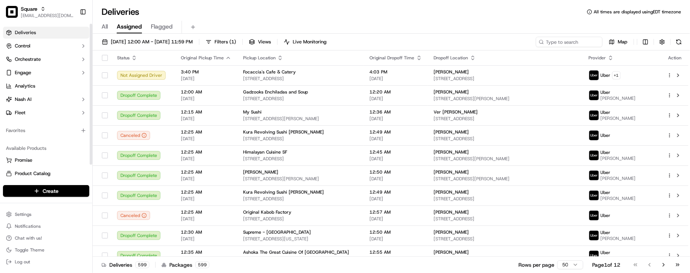
click at [49, 136] on div "Favorites" at bounding box center [46, 131] width 92 height 18
click at [173, 4] on div "Deliveries All times are displayed using EDT timezone All Assigned Flagged 09/1…" at bounding box center [391, 136] width 597 height 273
click at [556, 44] on input at bounding box center [558, 42] width 89 height 10
paste input "9873509"
type input "9873509"
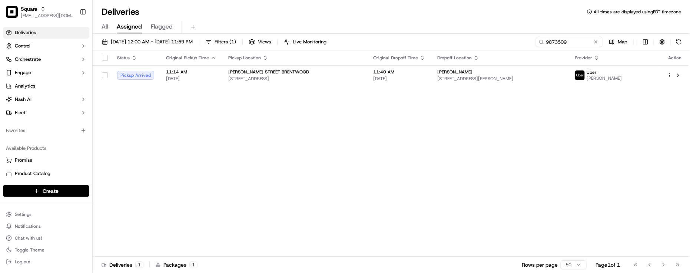
click at [169, 241] on div "Status Original Pickup Time Pickup Location Original Dropoff Time Dropoff Locat…" at bounding box center [391, 153] width 596 height 206
click at [485, 76] on span "10808 Culver Blvd, Culver City, CA 90230, USA" at bounding box center [500, 79] width 126 height 6
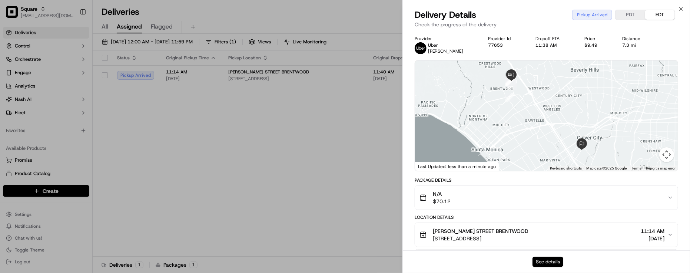
click at [553, 258] on button "See details" at bounding box center [547, 261] width 31 height 10
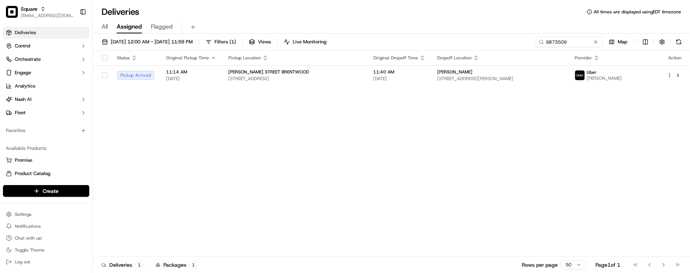
click at [501, 21] on div "All Assigned Flagged" at bounding box center [391, 27] width 597 height 13
click at [358, 207] on div "Status Original Pickup Time Pickup Location Original Dropoff Time Dropoff Locat…" at bounding box center [391, 153] width 596 height 206
click at [40, 126] on div "Favorites" at bounding box center [46, 131] width 86 height 12
click at [211, 130] on div "Status Original Pickup Time Pickup Location Original Dropoff Time Dropoff Locat…" at bounding box center [391, 153] width 596 height 206
click at [359, 17] on div "Deliveries All times are displayed using EDT timezone" at bounding box center [391, 12] width 597 height 12
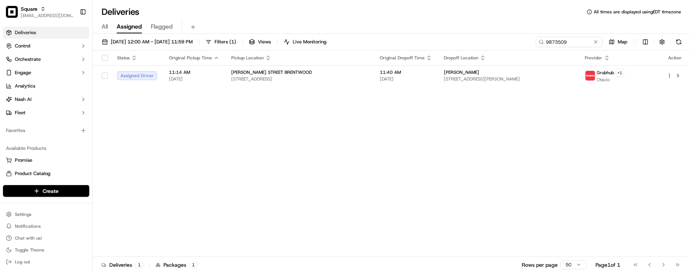
click at [359, 17] on div "Deliveries All times are displayed using EDT timezone" at bounding box center [391, 12] width 597 height 12
click at [414, 74] on span "11:40 AM" at bounding box center [406, 72] width 52 height 6
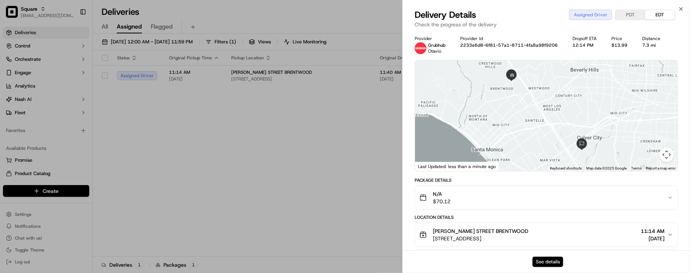
click at [534, 264] on button "See details" at bounding box center [547, 261] width 31 height 10
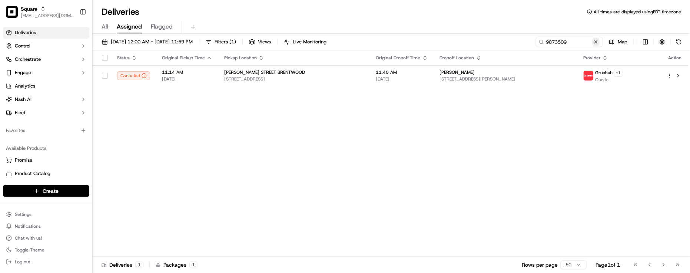
click at [592, 43] on button at bounding box center [595, 41] width 7 height 7
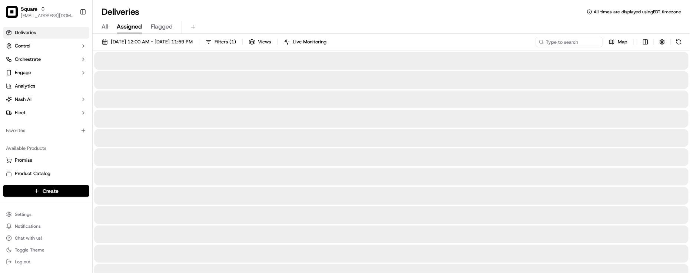
drag, startPoint x: 543, startPoint y: 22, endPoint x: 550, endPoint y: 37, distance: 16.7
click at [542, 22] on div "All Assigned Flagged" at bounding box center [391, 27] width 597 height 13
click at [556, 44] on input at bounding box center [558, 42] width 89 height 10
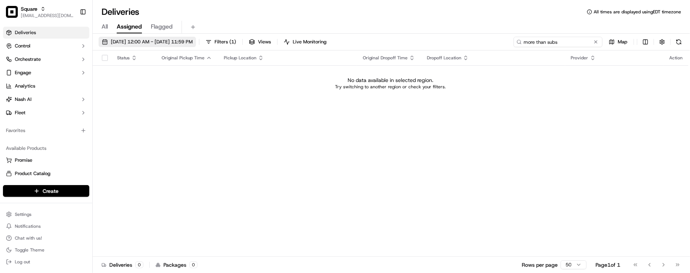
type input "more than subs"
click at [159, 42] on span "09/17/2025 12:00 AM - 09/17/2025 11:59 PM" at bounding box center [152, 42] width 82 height 7
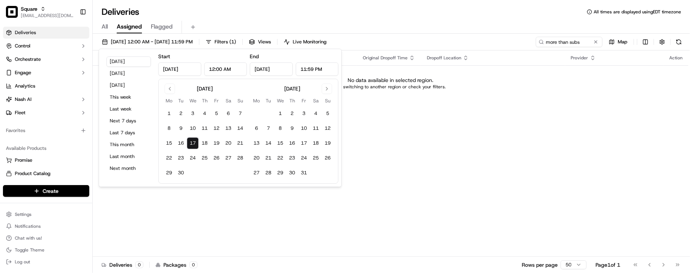
click at [109, 30] on div "All Assigned Flagged" at bounding box center [391, 27] width 597 height 13
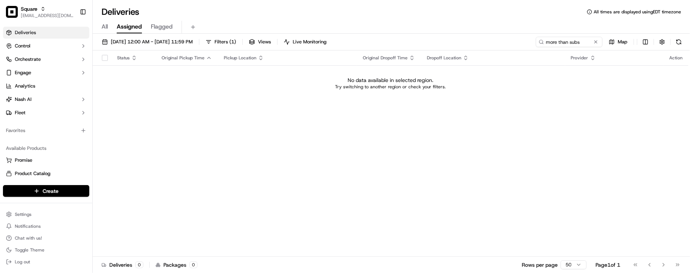
click at [105, 26] on span "All" at bounding box center [105, 26] width 6 height 9
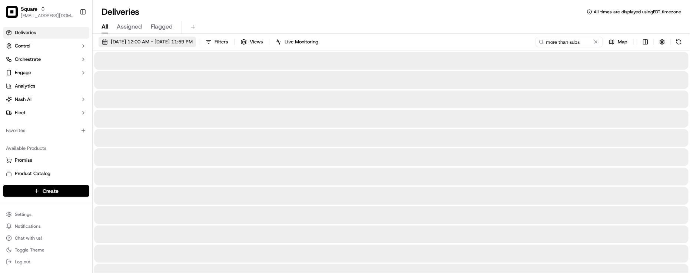
click at [143, 43] on span "09/17/2025 12:00 AM - 09/17/2025 11:59 PM" at bounding box center [152, 42] width 82 height 7
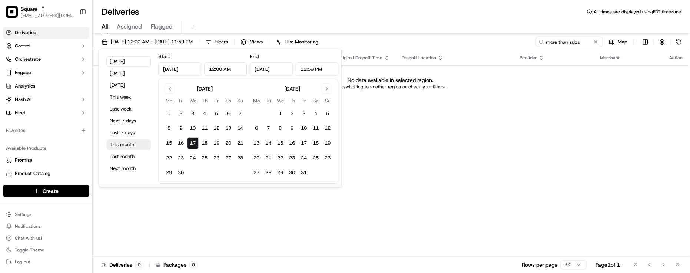
click at [125, 147] on button "This month" at bounding box center [128, 144] width 44 height 10
type input "Sep 1, 2025"
type input "Sep 30, 2025"
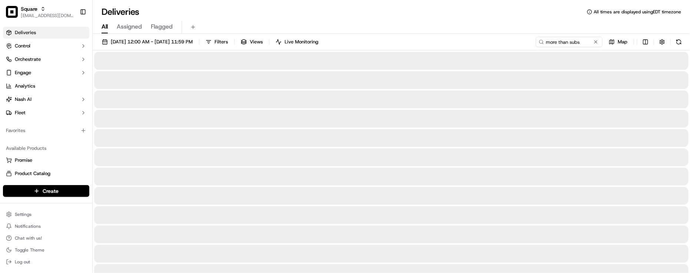
click at [398, 15] on div "Deliveries All times are displayed using EDT timezone" at bounding box center [391, 12] width 597 height 12
click at [399, 15] on div "Deliveries All times are displayed using EDT timezone" at bounding box center [391, 12] width 597 height 12
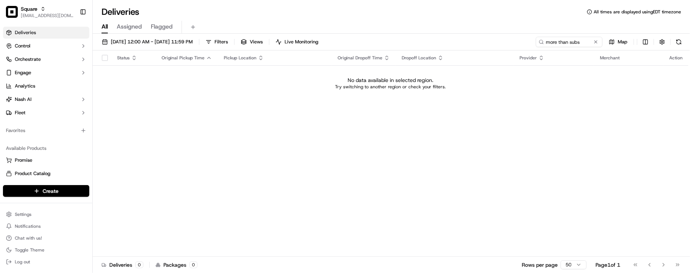
click at [245, 17] on div "Deliveries All times are displayed using EDT timezone" at bounding box center [391, 12] width 597 height 12
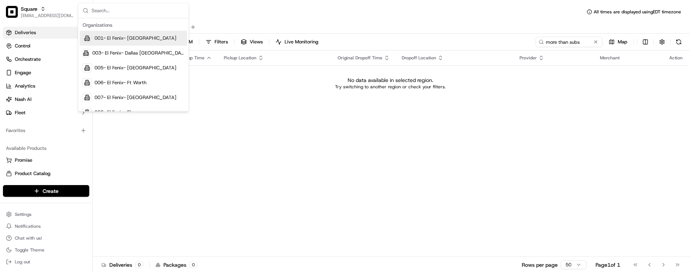
type input "C"
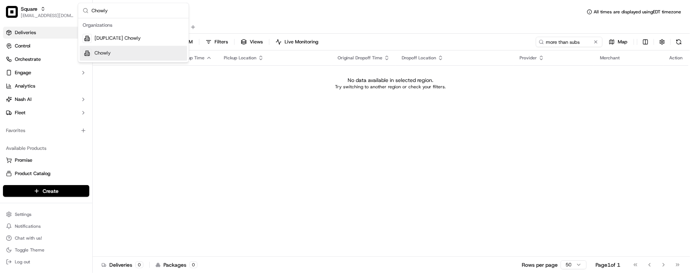
type input "Chowly"
click at [110, 55] on span "Chowly" at bounding box center [102, 53] width 16 height 7
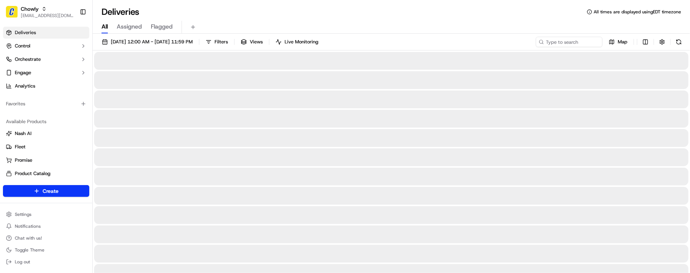
click at [434, 8] on div "Deliveries All times are displayed using EDT timezone" at bounding box center [391, 12] width 597 height 12
click at [542, 39] on icon at bounding box center [541, 41] width 5 height 5
click at [551, 42] on input at bounding box center [558, 42] width 89 height 10
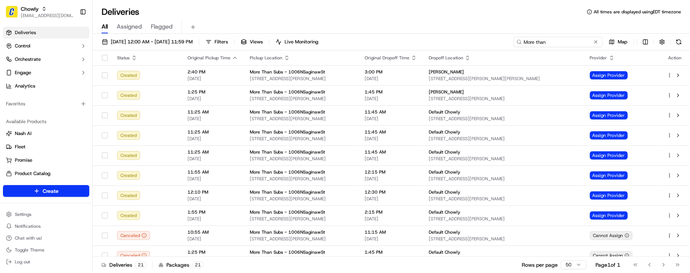
type input "More than"
click at [156, 11] on div "Deliveries All times are displayed using EDT timezone" at bounding box center [391, 12] width 597 height 12
click at [481, 25] on div "All Assigned Flagged" at bounding box center [391, 27] width 597 height 13
click at [477, 27] on div "All Assigned Flagged" at bounding box center [391, 27] width 597 height 13
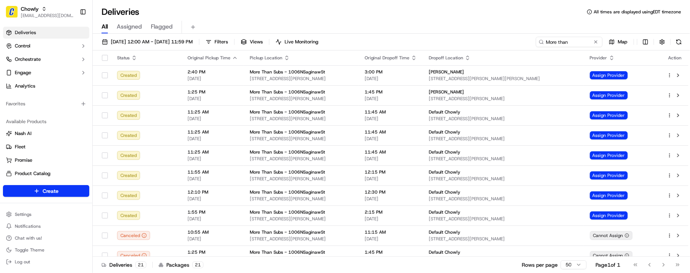
click at [473, 28] on div "All Assigned Flagged" at bounding box center [391, 27] width 597 height 13
click at [470, 37] on div "09/01/2025 12:00 AM - 09/30/2025 11:59 PM Filters Views Live Monitoring More th…" at bounding box center [391, 44] width 597 height 14
click at [384, 21] on div "All Assigned Flagged" at bounding box center [391, 27] width 597 height 13
click at [287, 5] on div "Deliveries All times are displayed using EDT timezone All Assigned Flagged 09/0…" at bounding box center [391, 136] width 597 height 273
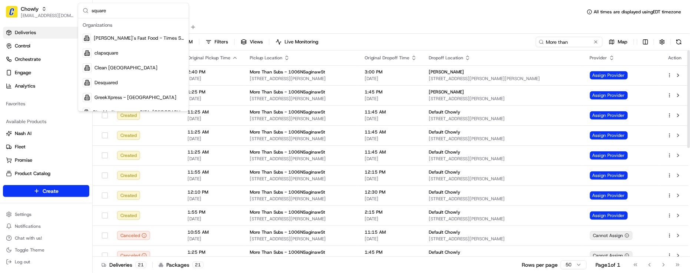
type input "square"
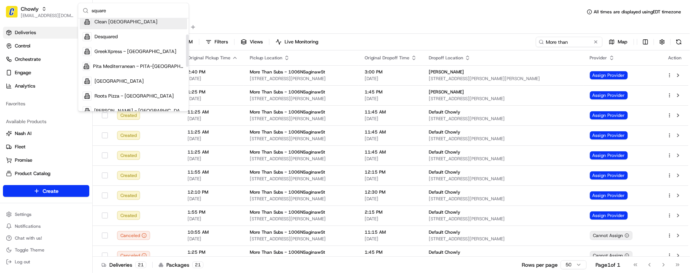
click at [135, 10] on input "square" at bounding box center [138, 10] width 93 height 15
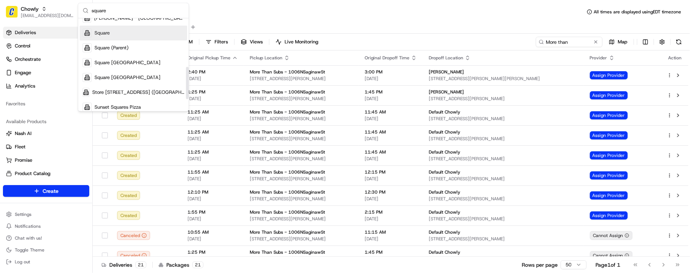
click at [106, 31] on span "Square" at bounding box center [101, 33] width 15 height 7
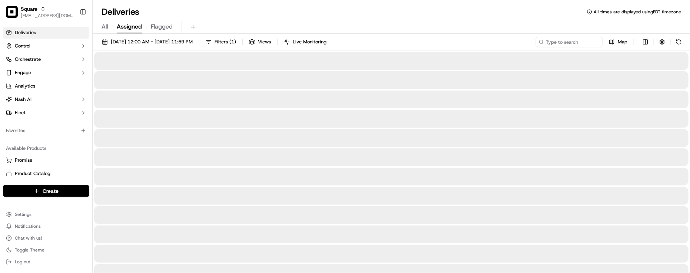
click at [271, 8] on div "Deliveries All times are displayed using EDT timezone" at bounding box center [391, 12] width 597 height 12
click at [331, 9] on div "Deliveries All times are displayed using EDT timezone" at bounding box center [391, 12] width 597 height 12
click at [210, 10] on div "Deliveries All times are displayed using EDT timezone" at bounding box center [391, 12] width 597 height 12
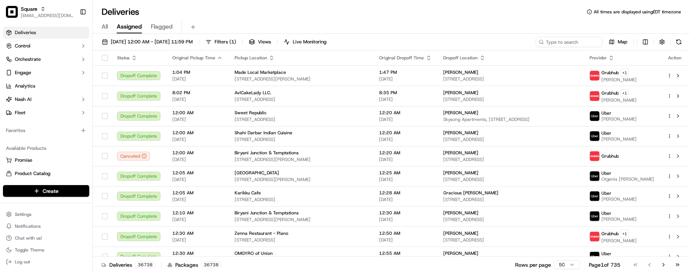
click at [259, 19] on div "All Assigned Flagged" at bounding box center [391, 26] width 597 height 16
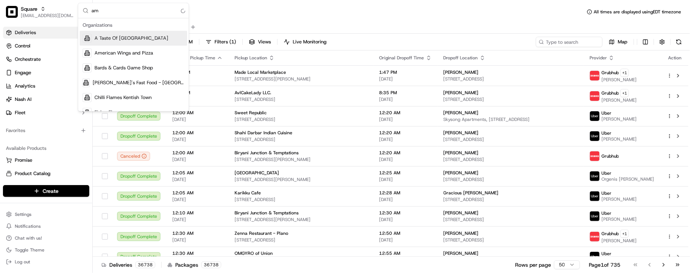
type input "a"
type input "salty donut"
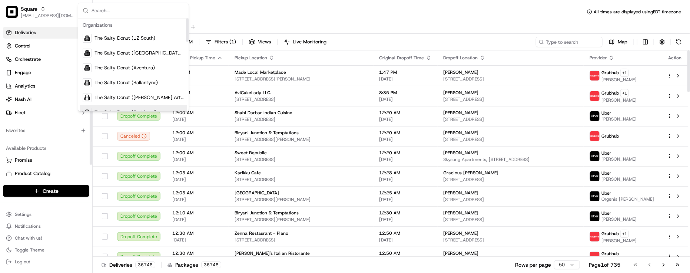
click at [54, 135] on div "Favorites" at bounding box center [46, 131] width 86 height 12
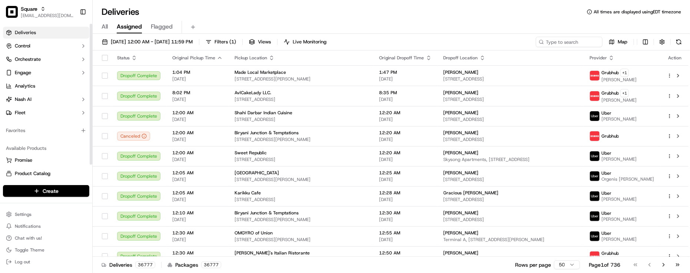
click at [56, 145] on div "Available Products" at bounding box center [46, 148] width 86 height 12
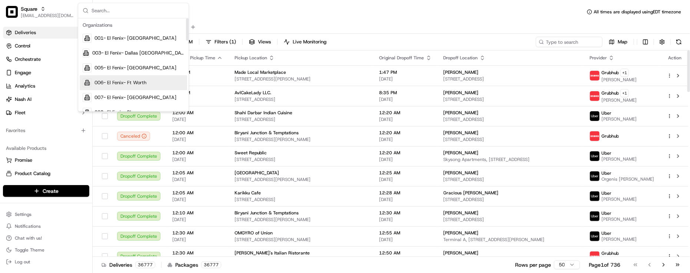
drag, startPoint x: 443, startPoint y: 27, endPoint x: 439, endPoint y: 29, distance: 4.3
click at [443, 28] on div "All Assigned Flagged" at bounding box center [391, 27] width 597 height 13
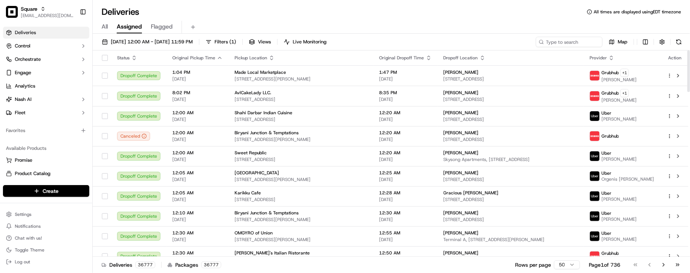
click at [294, 21] on div "All Assigned Flagged" at bounding box center [391, 27] width 597 height 13
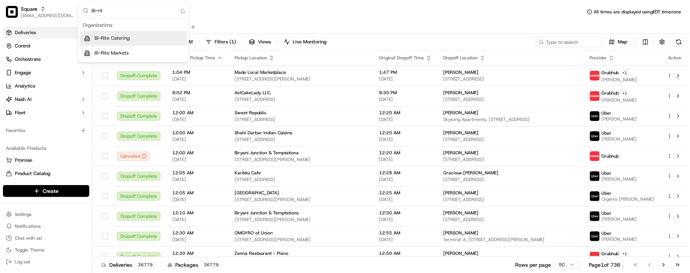
type input "Bi-rite"
click at [289, 11] on div "Deliveries All times are displayed using EDT timezone" at bounding box center [391, 12] width 597 height 12
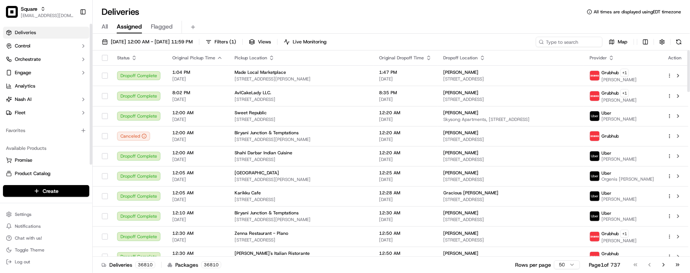
click at [79, 140] on div "Available Products Promise Product Catalog Returns" at bounding box center [46, 167] width 92 height 56
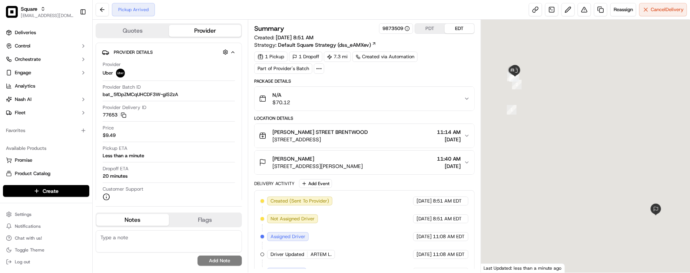
click at [179, 12] on div "Pickup Arrived Reassign Cancel Delivery" at bounding box center [391, 10] width 597 height 20
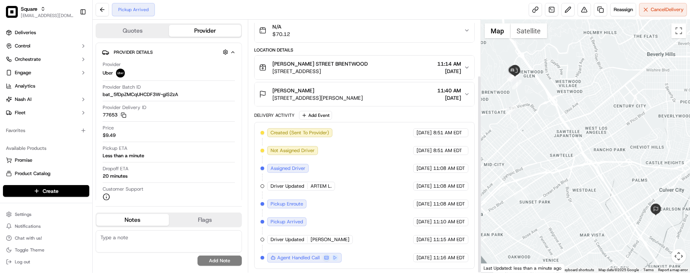
click at [369, 169] on div "Created (Sent To Provider) Uber 09/17/2025 8:51 AM EDT Not Assigned Driver Uber…" at bounding box center [365, 195] width 208 height 134
click at [160, 133] on div "Price $9.49" at bounding box center [169, 132] width 132 height 14
click at [380, 142] on div "Created (Sent To Provider) Uber 09/17/2025 8:51 AM EDT Not Assigned Driver Uber…" at bounding box center [365, 195] width 208 height 134
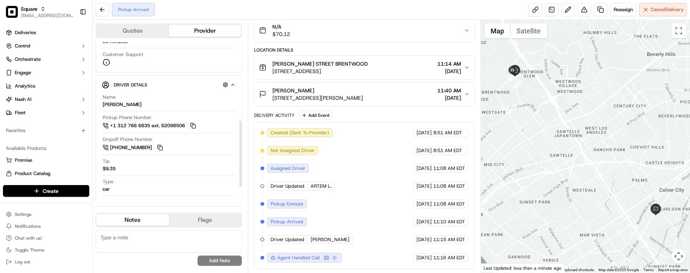
scroll to position [46, 0]
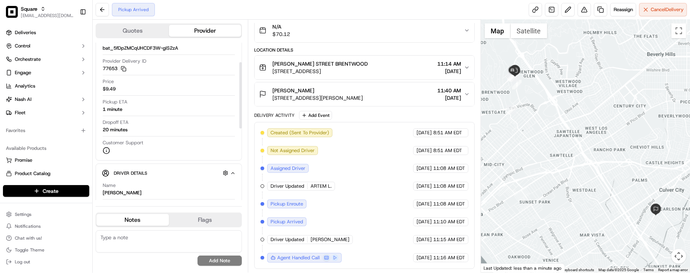
click at [399, 197] on div "Created (Sent To Provider) Uber 09/17/2025 8:51 AM EDT Not Assigned Driver Uber…" at bounding box center [365, 195] width 208 height 134
click at [367, 165] on div "Created (Sent To Provider) Uber 09/17/2025 8:51 AM EDT Not Assigned Driver Uber…" at bounding box center [365, 195] width 208 height 134
click at [391, 98] on div "Bruce Newberg 10808 Culver Blvd, Culver City, CA 90230, USA 11:40 AM 09/17/2025" at bounding box center [361, 94] width 205 height 15
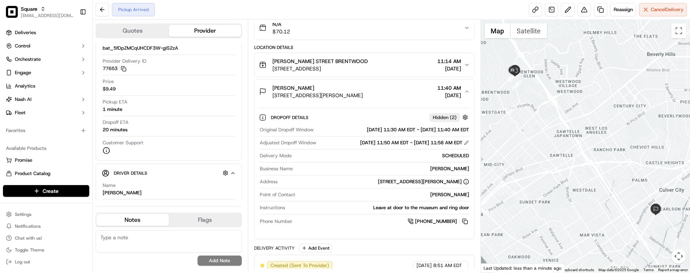
click at [391, 97] on div "Bruce Newberg 10808 Culver Blvd, Culver City, CA 90230, USA 11:40 AM 09/17/2025" at bounding box center [361, 91] width 205 height 15
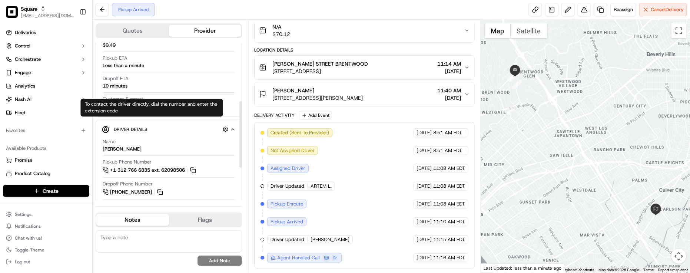
scroll to position [139, 0]
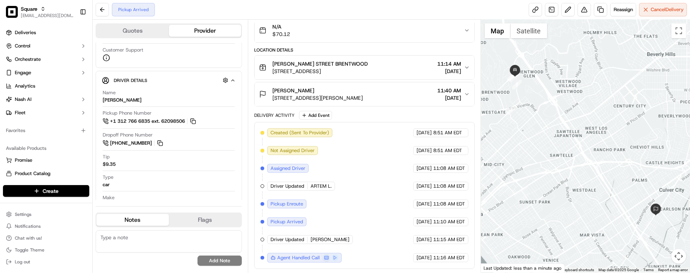
click at [314, 158] on div "Created (Sent To Provider) Uber 09/17/2025 8:51 AM EDT Not Assigned Driver Uber…" at bounding box center [365, 195] width 208 height 134
click at [386, 200] on div "Created (Sent To Provider) Uber 09/17/2025 8:51 AM EDT Not Assigned Driver Uber…" at bounding box center [365, 195] width 208 height 134
click at [384, 198] on div "Created (Sent To Provider) Uber 09/17/2025 8:51 AM EDT Not Assigned Driver Uber…" at bounding box center [365, 195] width 208 height 134
click at [357, 104] on div "Bruce Newberg 10808 Culver Blvd, Culver City, CA 90230, USA 11:40 AM 09/17/2025" at bounding box center [364, 94] width 220 height 24
click at [358, 102] on button "Bruce Newberg 10808 Culver Blvd, Culver City, CA 90230, USA 11:40 AM 09/17/2025" at bounding box center [365, 94] width 220 height 24
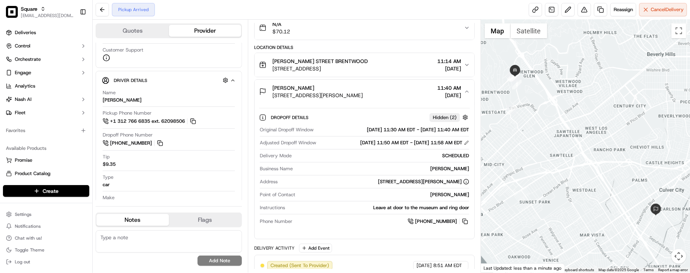
click at [326, 206] on div "Leave at door to the museum and ring door" at bounding box center [378, 207] width 181 height 7
click at [307, 122] on div "Dropoff Details Hidden ( 2 )" at bounding box center [370, 117] width 199 height 9
click at [309, 115] on span "Dropoff Details" at bounding box center [290, 118] width 39 height 6
click at [316, 103] on button "Bruce Newberg 10808 Culver Blvd, Culver City, CA 90230, USA 11:40 AM 09/17/2025" at bounding box center [365, 92] width 220 height 24
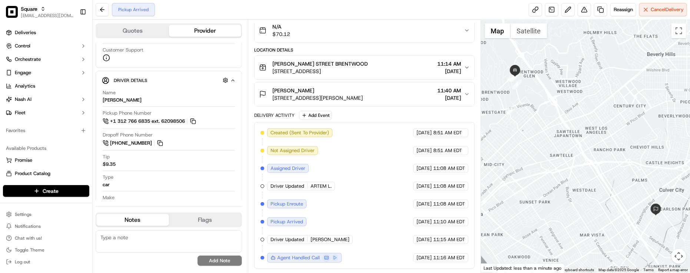
click at [318, 101] on button "Bruce Newberg 10808 Culver Blvd, Culver City, CA 90230, USA 11:40 AM 09/17/2025" at bounding box center [365, 94] width 220 height 24
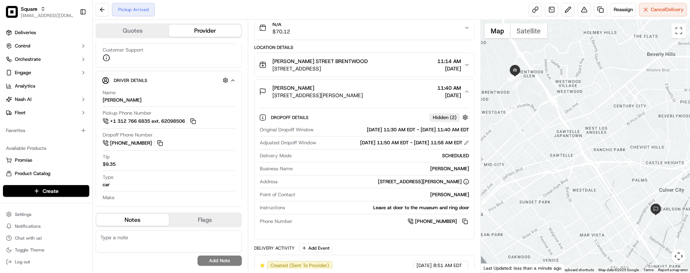
click at [318, 101] on button "Bruce Newberg 10808 Culver Blvd, Culver City, CA 90230, USA 11:40 AM 09/17/2025" at bounding box center [365, 92] width 220 height 24
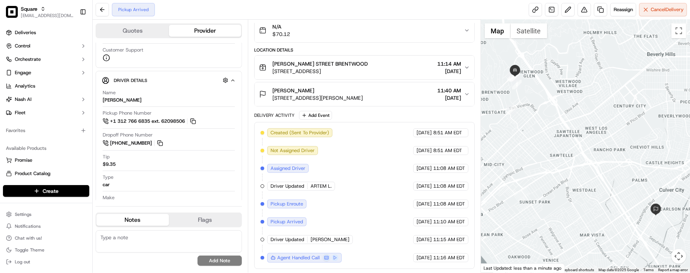
click at [318, 101] on button "Bruce Newberg 10808 Culver Blvd, Culver City, CA 90230, USA 11:40 AM 09/17/2025" at bounding box center [365, 94] width 220 height 24
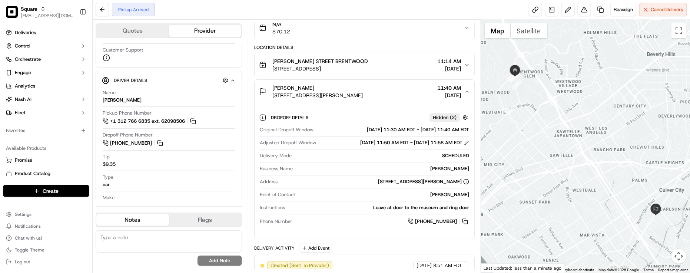
click at [318, 101] on button "Bruce Newberg 10808 Culver Blvd, Culver City, CA 90230, USA 11:40 AM 09/17/2025" at bounding box center [365, 92] width 220 height 24
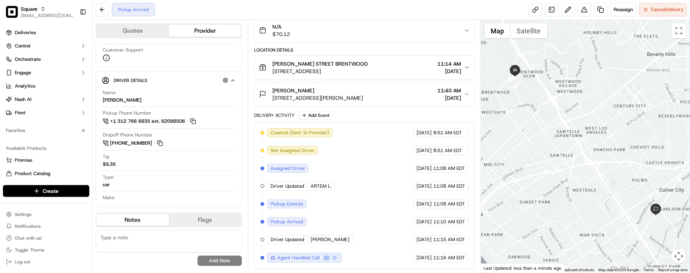
click at [318, 101] on button "Bruce Newberg 10808 Culver Blvd, Culver City, CA 90230, USA 11:40 AM 09/17/2025" at bounding box center [365, 94] width 220 height 24
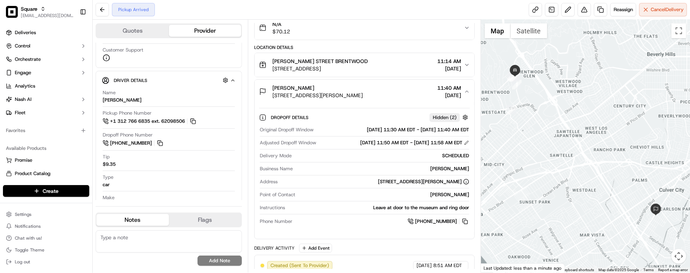
click at [318, 101] on button "Bruce Newberg 10808 Culver Blvd, Culver City, CA 90230, USA 11:40 AM 09/17/2025" at bounding box center [365, 92] width 220 height 24
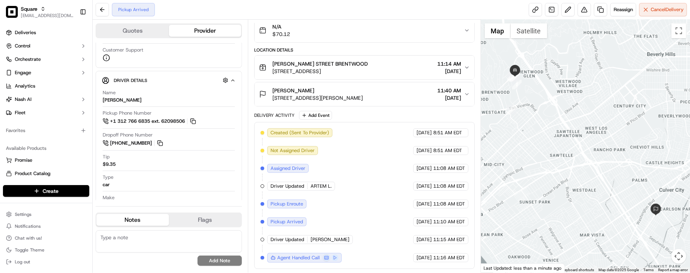
click at [367, 116] on div "Delivery Activity Add Event" at bounding box center [364, 115] width 220 height 9
click at [370, 116] on div "Delivery Activity Add Event" at bounding box center [364, 115] width 220 height 9
click at [363, 94] on span "10808 Culver Blvd, Culver City, CA 90230, USA" at bounding box center [317, 97] width 90 height 7
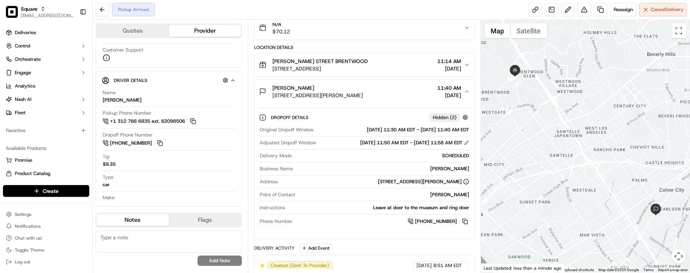
click at [363, 93] on span "10808 Culver Blvd, Culver City, CA 90230, USA" at bounding box center [317, 95] width 90 height 7
click at [363, 92] on div "Bruce Newberg" at bounding box center [317, 87] width 90 height 7
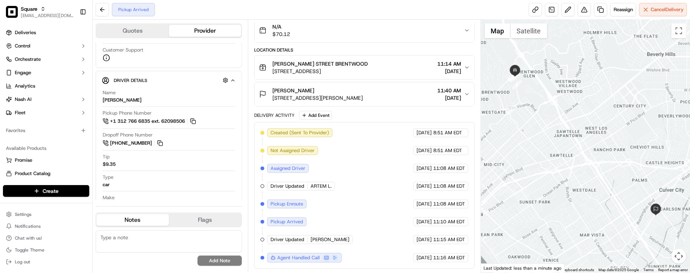
click at [363, 92] on div "Bruce Newberg" at bounding box center [317, 90] width 90 height 7
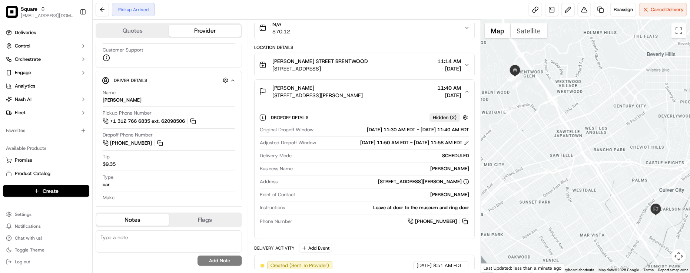
click at [363, 92] on div "Bruce Newberg" at bounding box center [317, 87] width 90 height 7
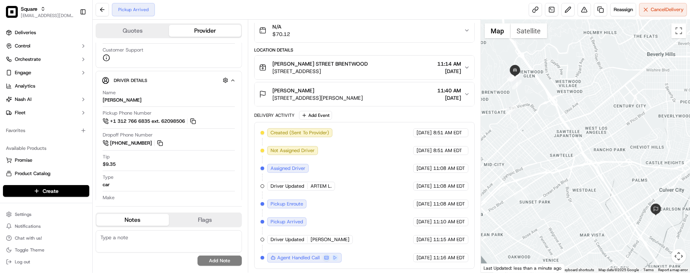
click at [372, 156] on div "Created (Sent To Provider) Uber 09/17/2025 8:51 AM EDT Not Assigned Driver Uber…" at bounding box center [365, 195] width 208 height 134
click at [359, 162] on div "Created (Sent To Provider) Uber 09/17/2025 8:51 AM EDT Not Assigned Driver Uber…" at bounding box center [365, 195] width 208 height 134
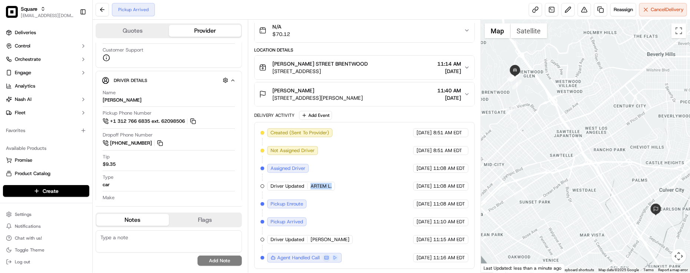
click at [359, 162] on div "Created (Sent To Provider) Uber 09/17/2025 8:51 AM EDT Not Assigned Driver Uber…" at bounding box center [365, 195] width 208 height 134
click at [351, 140] on div "Created (Sent To Provider) Uber 09/17/2025 8:51 AM EDT Not Assigned Driver Uber…" at bounding box center [365, 195] width 208 height 134
click at [353, 130] on div "Created (Sent To Provider) Uber 09/17/2025 8:51 AM EDT Not Assigned Driver Uber…" at bounding box center [365, 195] width 208 height 134
click at [149, 188] on div "Type car" at bounding box center [169, 181] width 132 height 14
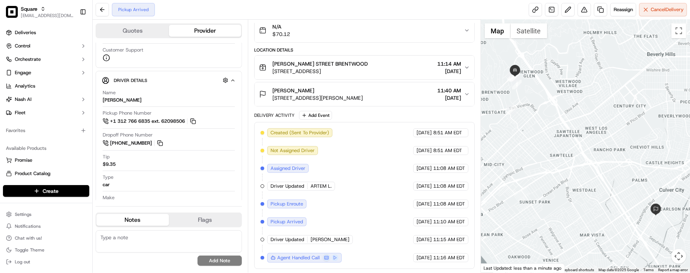
click at [372, 208] on div "Created (Sent To Provider) Uber 09/17/2025 8:51 AM EDT Not Assigned Driver Uber…" at bounding box center [365, 195] width 208 height 134
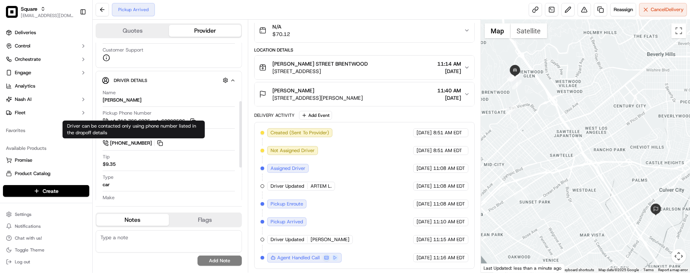
click at [138, 179] on div "Type car" at bounding box center [169, 181] width 132 height 14
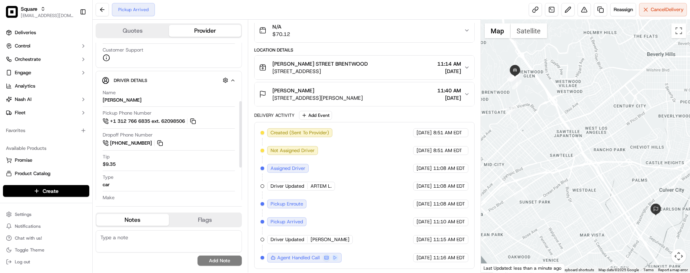
click at [139, 243] on textarea at bounding box center [169, 241] width 146 height 22
paste textarea "Caller Information: Merchant -"
click at [192, 238] on textarea "Caller Information: Merchant -" at bounding box center [169, 241] width 146 height 22
click at [193, 239] on textarea "Caller Information: Merchant" at bounding box center [169, 241] width 146 height 22
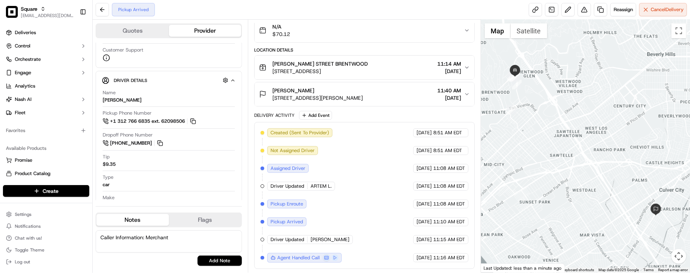
paste textarea "Reason for call: Driver Location"
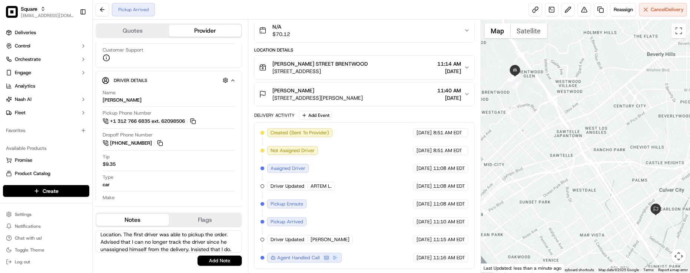
scroll to position [18, 0]
type textarea "Caller Information: Merchant Reason for call: Driver Location. The first driver…"
click at [206, 262] on button "Add Note" at bounding box center [220, 260] width 44 height 10
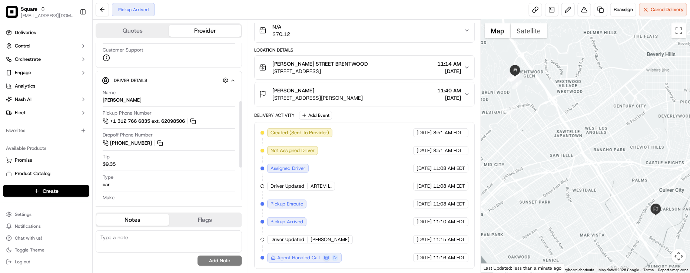
scroll to position [0, 0]
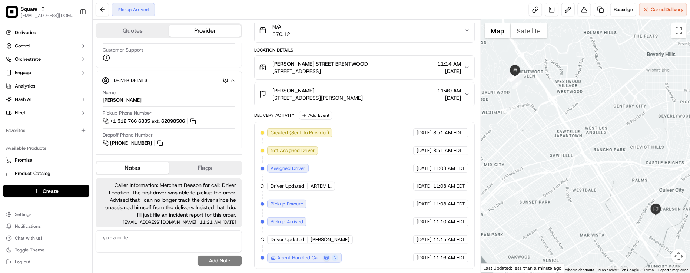
click at [344, 15] on div "Pickup Arrived Reassign Cancel Delivery" at bounding box center [391, 10] width 597 height 20
drag, startPoint x: 377, startPoint y: 189, endPoint x: 374, endPoint y: 186, distance: 4.7
click at [378, 190] on div "Created (Sent To Provider) Uber 09/17/2025 8:51 AM EDT Not Assigned Driver Uber…" at bounding box center [365, 195] width 208 height 134
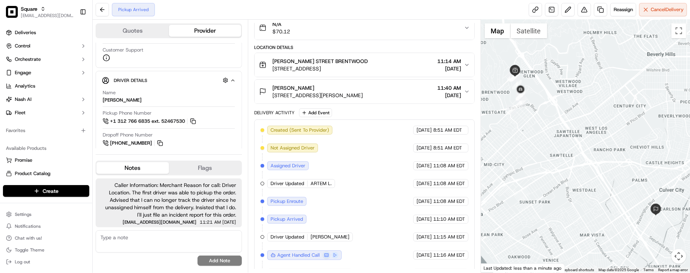
click at [340, 203] on div "Created (Sent To Provider) Uber 09/17/2025 8:51 AM EDT Not Assigned Driver Uber…" at bounding box center [365, 202] width 208 height 152
click at [210, 89] on div "Name VARAZDAT P. Pickup Phone Number +1 312 766 6835 ext. 52467530 Dropoff Phon…" at bounding box center [169, 179] width 134 height 186
click at [584, 6] on button at bounding box center [584, 9] width 13 height 13
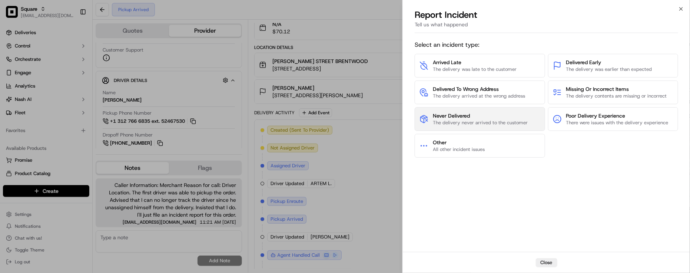
click at [480, 119] on span "Never Delivered" at bounding box center [480, 115] width 95 height 7
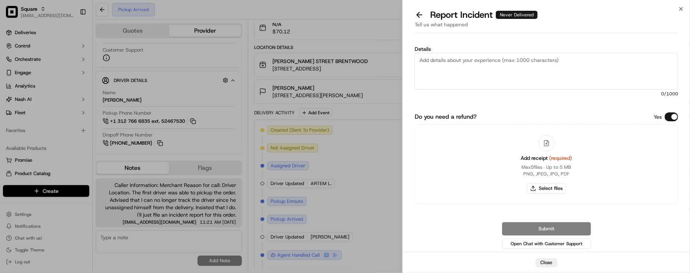
click at [670, 114] on button "Do you need a refund?" at bounding box center [671, 116] width 13 height 9
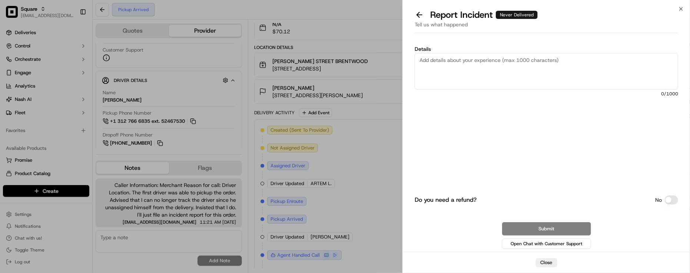
click at [632, 84] on textarea "Details" at bounding box center [546, 71] width 263 height 36
click at [420, 16] on button at bounding box center [420, 15] width 16 height 10
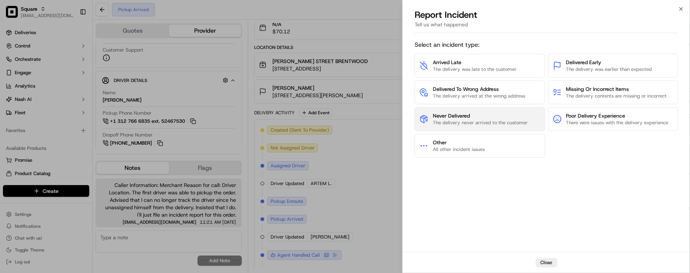
click at [494, 115] on span "Never Delivered" at bounding box center [480, 115] width 95 height 7
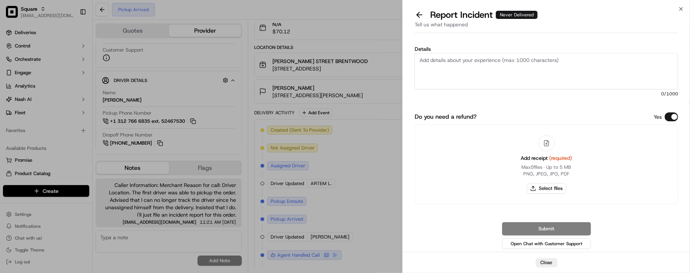
click at [676, 108] on div "Details 0 /1000 Do you need a refund? Yes Add receipt (required) Max 5 files ∙ …" at bounding box center [546, 146] width 263 height 208
click at [673, 114] on button "Do you need a refund?" at bounding box center [671, 116] width 13 height 9
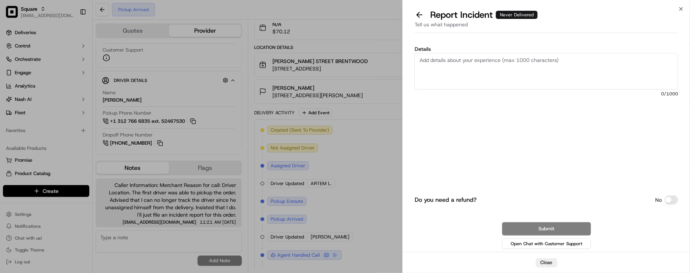
click at [583, 91] on span "0 /1000" at bounding box center [546, 94] width 263 height 6
click at [574, 73] on textarea "Details" at bounding box center [546, 71] width 263 height 36
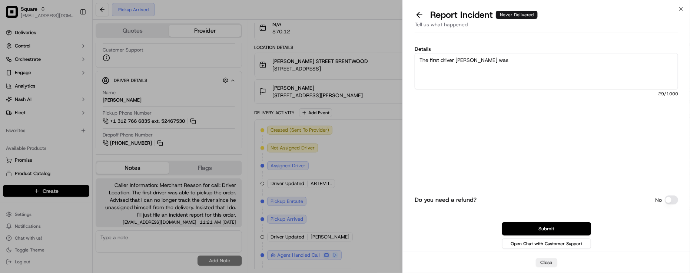
type textarea "The first driver Artem L. was"
drag, startPoint x: 164, startPoint y: 202, endPoint x: 163, endPoint y: 198, distance: 3.7
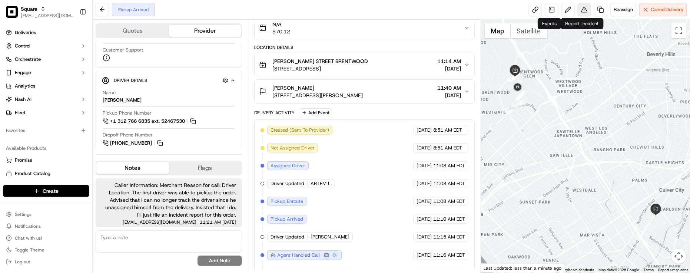
click at [586, 9] on button at bounding box center [584, 9] width 13 height 13
click at [581, 9] on button at bounding box center [584, 9] width 13 height 13
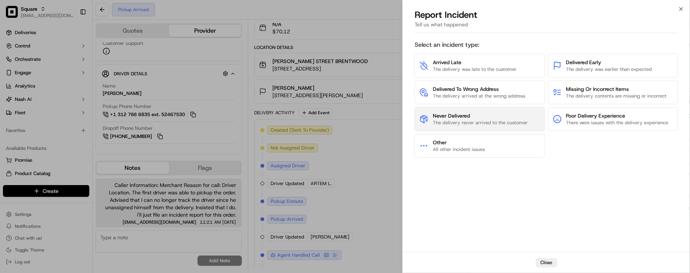
scroll to position [132, 0]
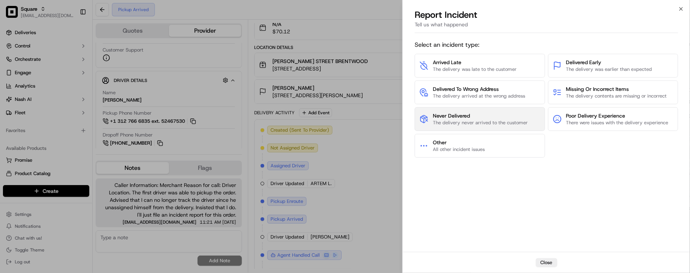
click at [481, 117] on span "Never Delivered" at bounding box center [480, 115] width 95 height 7
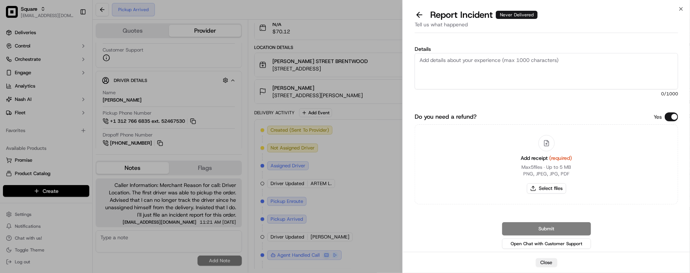
click at [673, 114] on button "Do you need a refund?" at bounding box center [671, 116] width 13 height 9
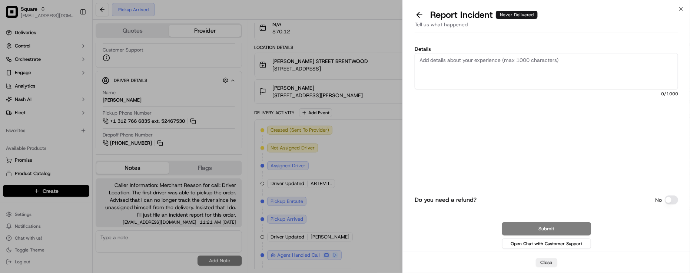
click at [601, 59] on textarea "Details" at bounding box center [546, 71] width 263 height 36
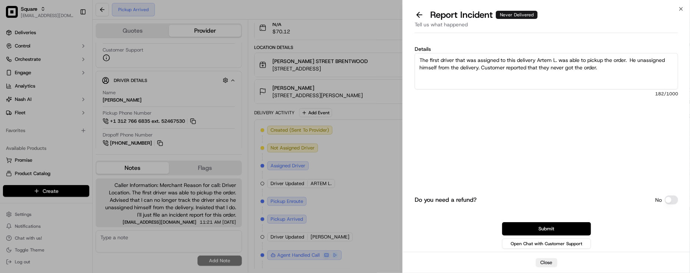
type textarea "The first driver that was assigned to this delivery Artem L. was able to pickup…"
click at [546, 267] on div "Close" at bounding box center [546, 262] width 287 height 21
click at [543, 264] on button "Close" at bounding box center [546, 262] width 21 height 9
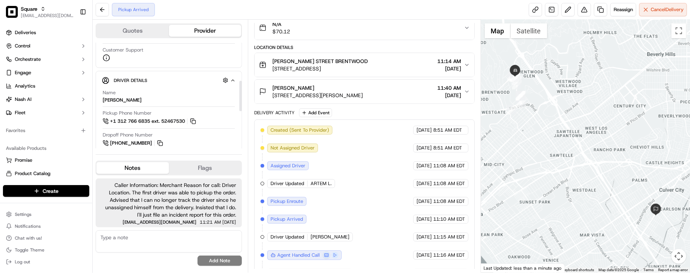
click at [164, 15] on div "Pickup Arrived Reassign Cancel Delivery" at bounding box center [391, 10] width 597 height 20
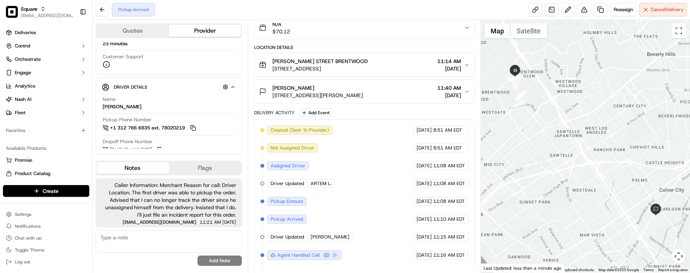
scroll to position [139, 0]
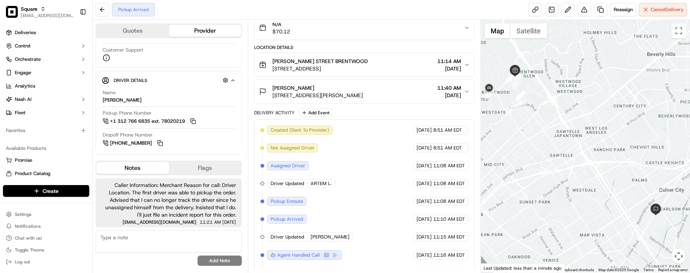
drag, startPoint x: 382, startPoint y: 184, endPoint x: 389, endPoint y: 180, distance: 8.5
click at [382, 184] on div "Created (Sent To Provider) Uber 09/17/2025 8:51 AM EDT Not Assigned Driver Uber…" at bounding box center [365, 211] width 208 height 170
click at [133, 59] on div "Customer Support" at bounding box center [169, 54] width 132 height 15
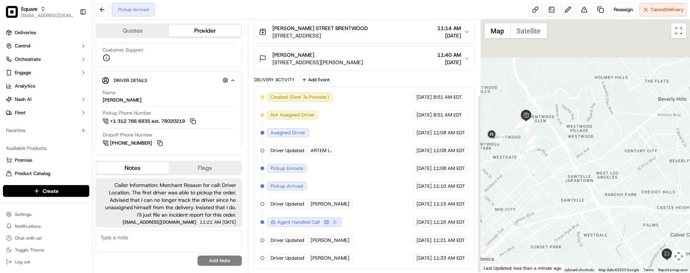
click at [541, 144] on div at bounding box center [585, 146] width 209 height 253
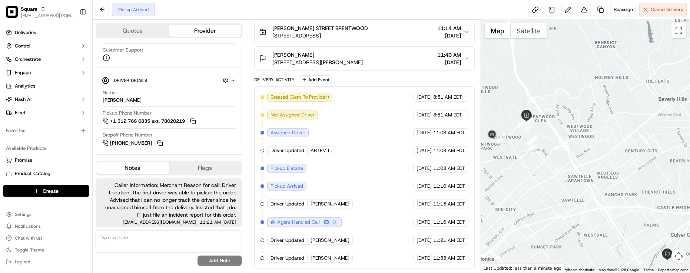
click at [356, 188] on div "Created (Sent To Provider) Uber 09/17/2025 8:51 AM EDT Not Assigned Driver Uber…" at bounding box center [365, 178] width 208 height 170
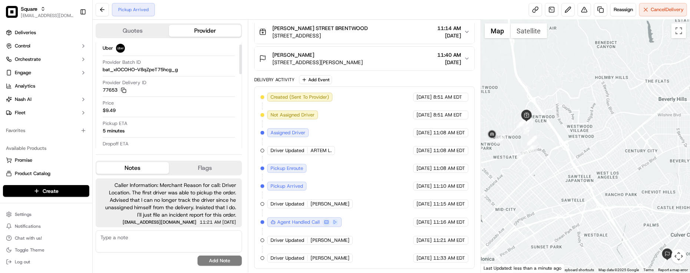
scroll to position [46, 0]
click at [182, 130] on div "Dropoff ETA 29 minutes" at bounding box center [169, 126] width 132 height 14
click at [218, 91] on div "Price $9.49" at bounding box center [169, 85] width 132 height 14
click at [160, 150] on div "Quotes Provider Provider Details Hidden ( 1 ) Provider Uber Provider Batch ID b…" at bounding box center [170, 146] width 155 height 253
click at [379, 133] on div "Created (Sent To Provider) Uber 09/17/2025 8:51 AM EDT Not Assigned Driver Uber…" at bounding box center [365, 178] width 208 height 170
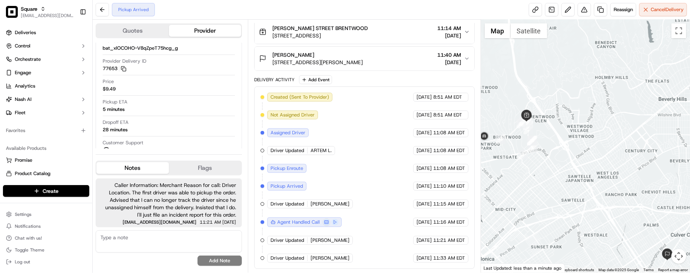
click at [348, 1] on div "Pickup Arrived Reassign Cancel Delivery" at bounding box center [391, 10] width 597 height 20
click at [390, 143] on div "Created (Sent To Provider) Uber 09/17/2025 8:51 AM EDT Not Assigned Driver Uber…" at bounding box center [365, 178] width 208 height 170
click at [395, 184] on div "Created (Sent To Provider) Uber 09/17/2025 8:51 AM EDT Not Assigned Driver Uber…" at bounding box center [365, 178] width 208 height 170
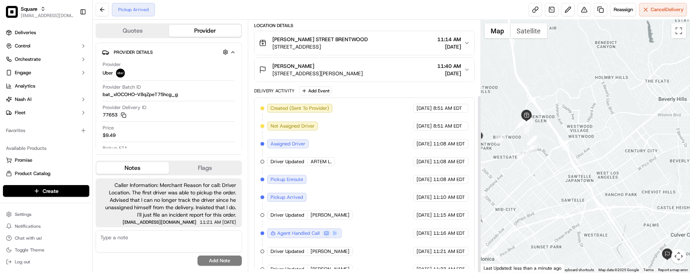
scroll to position [106, 0]
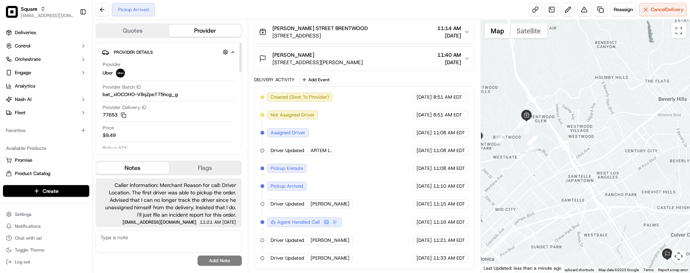
click at [199, 129] on div "Price $9.49" at bounding box center [169, 132] width 132 height 14
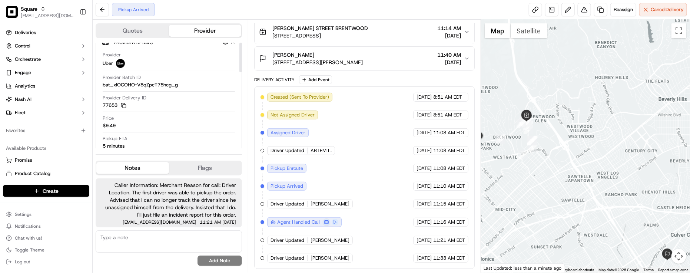
scroll to position [0, 0]
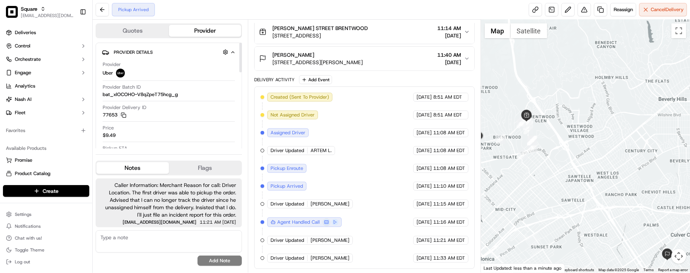
click at [368, 105] on div "Created (Sent To Provider) Uber 09/17/2025 8:51 AM EDT Not Assigned Driver Uber…" at bounding box center [365, 178] width 208 height 170
click at [367, 105] on div "Created (Sent To Provider) Uber 09/17/2025 8:51 AM EDT Not Assigned Driver Uber…" at bounding box center [365, 178] width 208 height 170
click at [144, 124] on div "Provider Uber Provider Batch ID bat_xlOCOHO-V8qZpeT75hcg_g Provider Delivery ID…" at bounding box center [169, 130] width 134 height 145
click at [390, 122] on div "Created (Sent To Provider) Uber 09/17/2025 8:51 AM EDT Not Assigned Driver Uber…" at bounding box center [365, 178] width 208 height 170
click at [387, 119] on div "Created (Sent To Provider) Uber 09/17/2025 8:51 AM EDT Not Assigned Driver Uber…" at bounding box center [365, 178] width 208 height 170
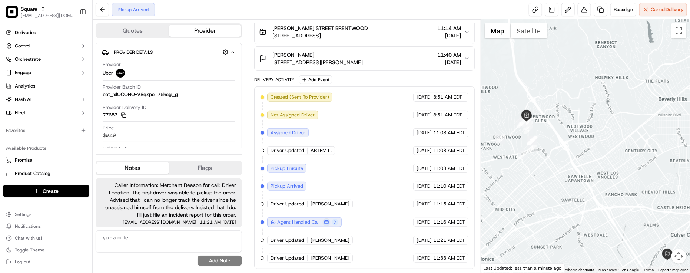
scroll to position [14, 0]
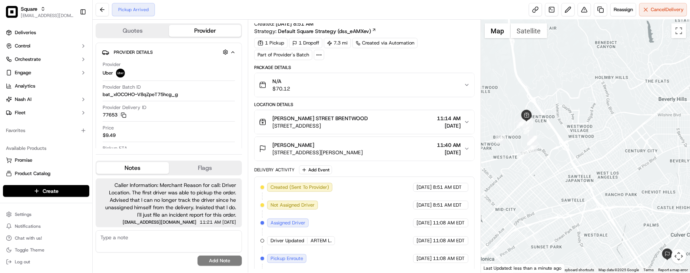
click at [373, 172] on div "Delivery Activity Add Event" at bounding box center [364, 169] width 220 height 9
click at [368, 123] on span "11702 Barrington Ct, Los Angeles, CA 90049, USA" at bounding box center [320, 125] width 96 height 7
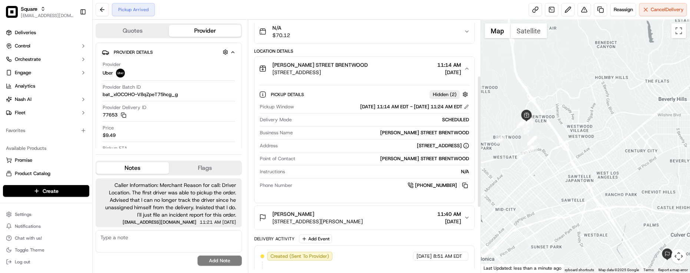
scroll to position [106, 0]
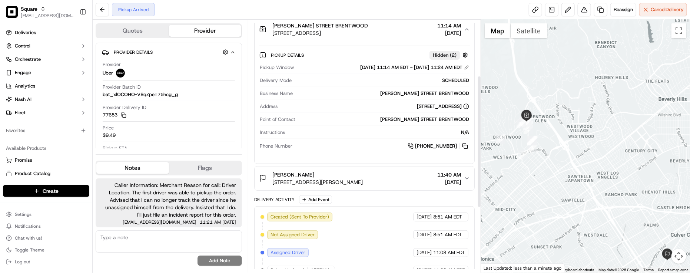
click at [363, 180] on span "10808 Culver Blvd, Culver City, CA 90230, USA" at bounding box center [317, 181] width 90 height 7
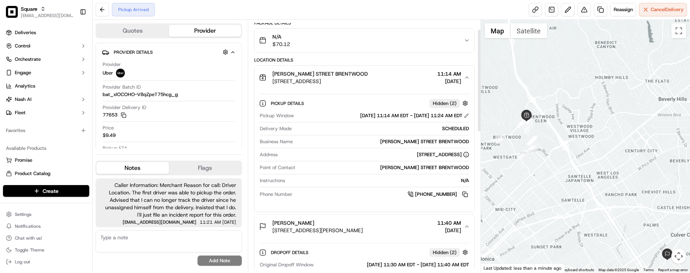
scroll to position [14, 0]
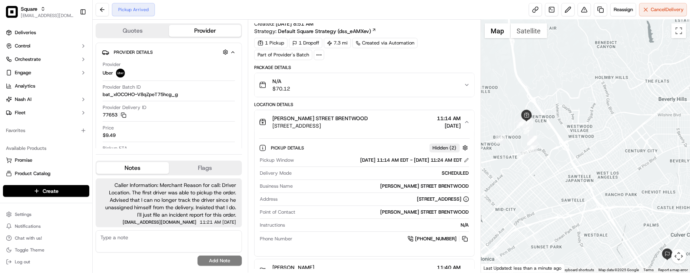
click at [382, 107] on div "Location Details" at bounding box center [364, 105] width 220 height 6
click at [382, 106] on div "Location Details" at bounding box center [364, 105] width 220 height 6
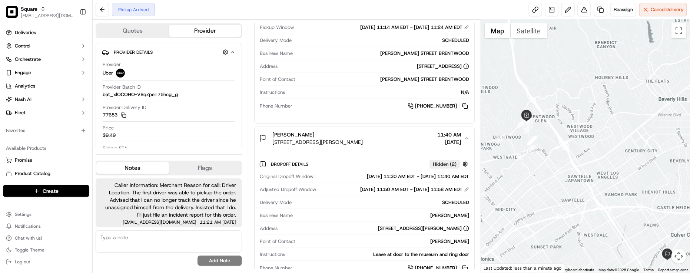
scroll to position [199, 0]
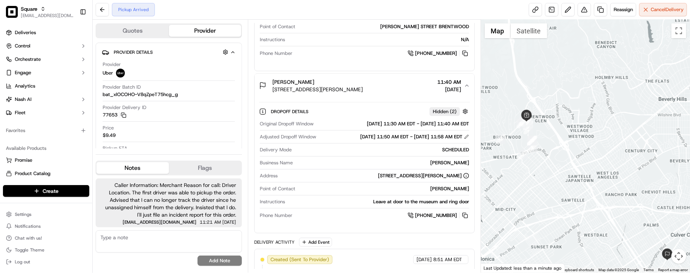
drag, startPoint x: 336, startPoint y: 195, endPoint x: 271, endPoint y: 146, distance: 82.0
click at [336, 195] on div "Point of Contact Bruce Newberg" at bounding box center [364, 190] width 209 height 10
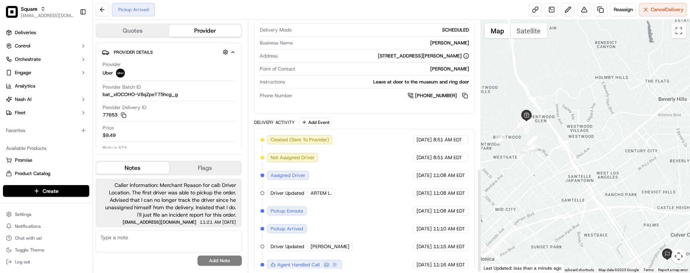
scroll to position [365, 0]
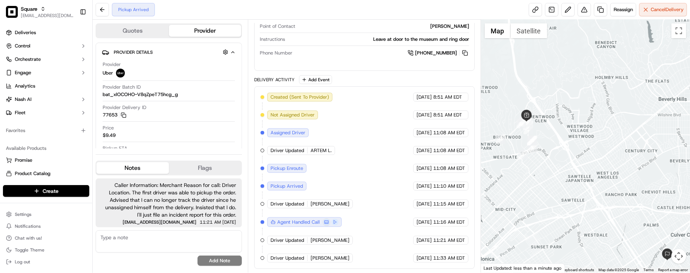
drag, startPoint x: 584, startPoint y: 135, endPoint x: 608, endPoint y: 151, distance: 29.7
click at [608, 151] on div at bounding box center [585, 146] width 209 height 253
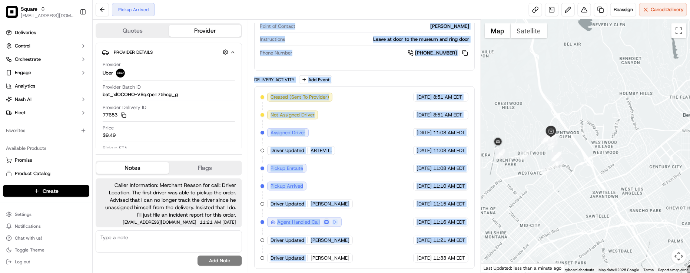
drag, startPoint x: 308, startPoint y: 253, endPoint x: 351, endPoint y: 269, distance: 45.5
click at [351, 269] on div "Summary 9873509 PDT EDT Created: 09/17/2025 8:51 AM Strategy: Default Square St…" at bounding box center [364, 146] width 233 height 253
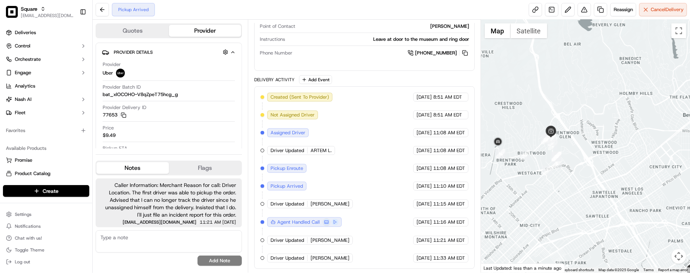
click at [366, 253] on div "Created (Sent To Provider) Uber 09/17/2025 8:51 AM EDT Not Assigned Driver Uber…" at bounding box center [365, 178] width 208 height 170
click at [362, 245] on div "Created (Sent To Provider) Uber 09/17/2025 8:51 AM EDT Not Assigned Driver Uber…" at bounding box center [365, 178] width 208 height 170
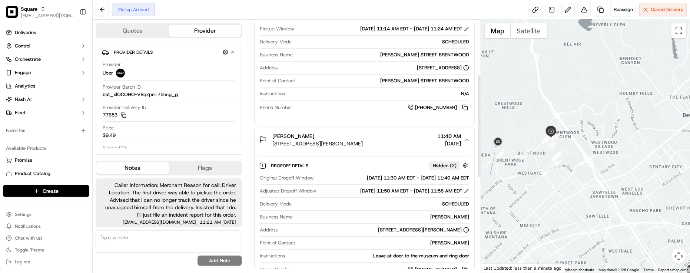
scroll to position [133, 0]
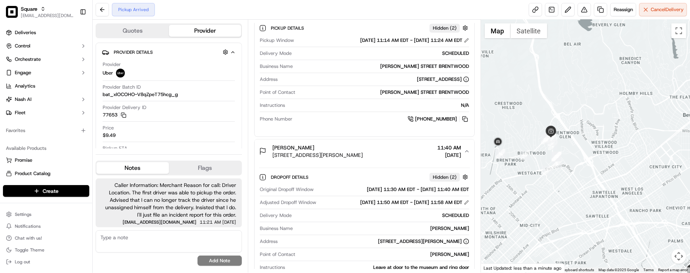
click at [325, 130] on div "Pickup Details Hidden ( 2 ) Pickup Window 09/17/2025 11:14 AM EDT - 09/17/2025 …" at bounding box center [365, 72] width 220 height 116
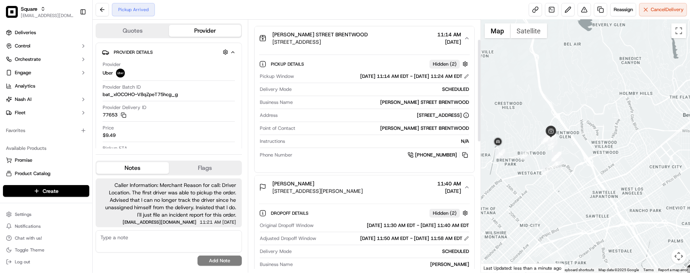
scroll to position [41, 0]
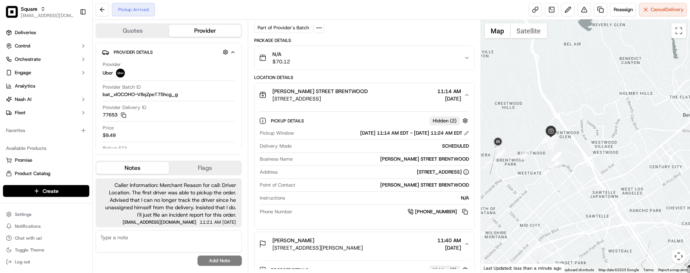
click at [332, 104] on button "CLARK STREET BRENTWOOD 11702 Barrington Ct, Los Angeles, CA 90049, USA 11:14 AM…" at bounding box center [365, 95] width 220 height 24
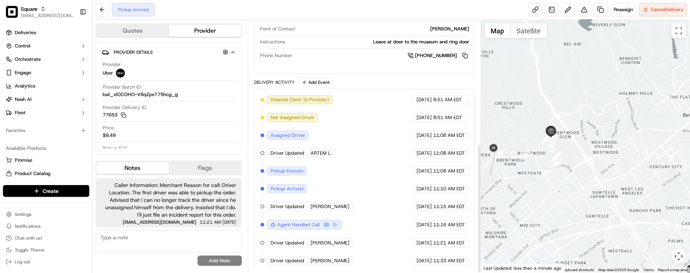
scroll to position [242, 0]
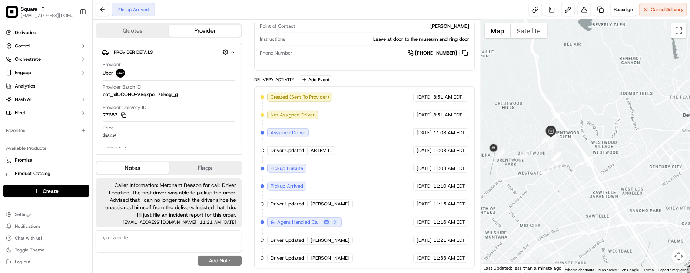
click at [358, 185] on div "Created (Sent To Provider) Uber 09/17/2025 8:51 AM EDT Not Assigned Driver Uber…" at bounding box center [365, 178] width 208 height 170
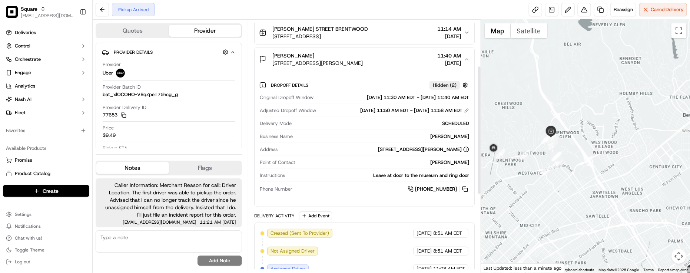
scroll to position [10, 0]
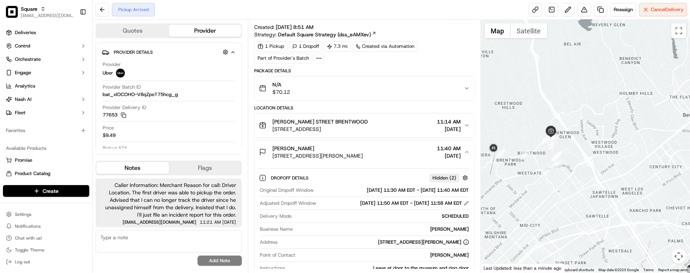
click at [358, 159] on span "10808 Culver Blvd, Culver City, CA 90230, USA" at bounding box center [317, 155] width 90 height 7
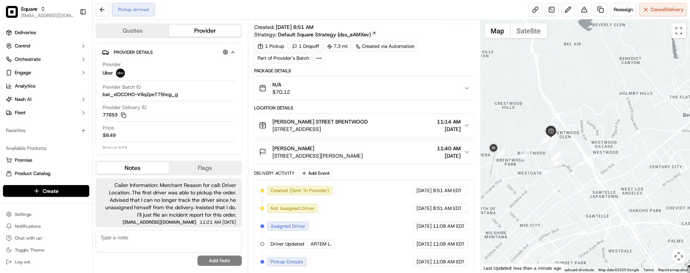
click at [358, 159] on span "10808 Culver Blvd, Culver City, CA 90230, USA" at bounding box center [317, 155] width 90 height 7
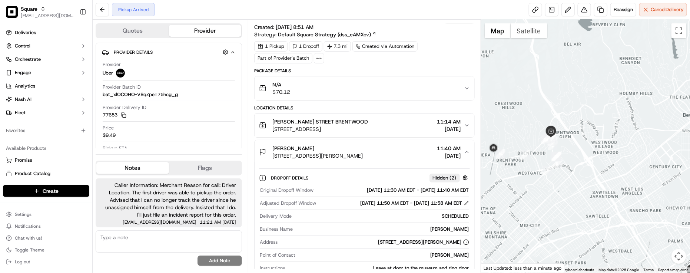
click at [359, 159] on span "10808 Culver Blvd, Culver City, CA 90230, USA" at bounding box center [317, 155] width 90 height 7
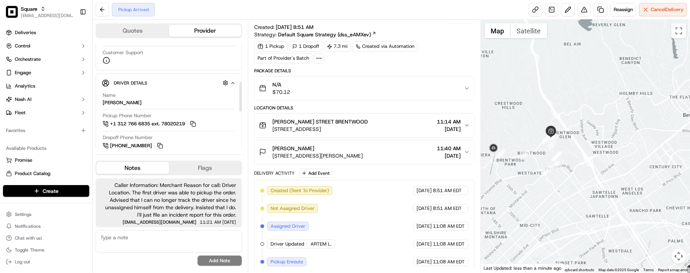
scroll to position [139, 0]
click at [401, 63] on div "1 Pickup 1 Dropoff 7.3 mi Created via Automation Part of Provider's Batch" at bounding box center [364, 52] width 220 height 22
click at [399, 64] on div "Summary 9873509 PDT EDT Created: 09/17/2025 8:51 AM Strategy: Default Square St…" at bounding box center [364, 187] width 220 height 349
click at [170, 13] on div "Pickup Arrived Reassign Cancel Delivery" at bounding box center [391, 10] width 597 height 20
click at [153, 93] on div "Name Mohammad S." at bounding box center [169, 96] width 132 height 14
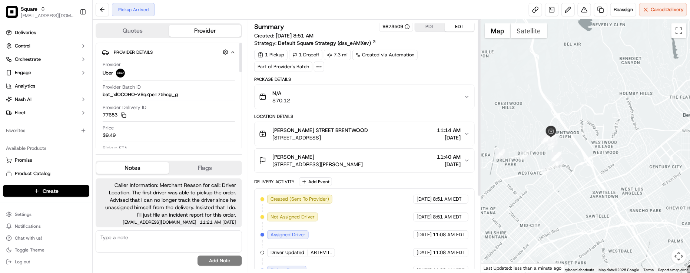
scroll to position [0, 0]
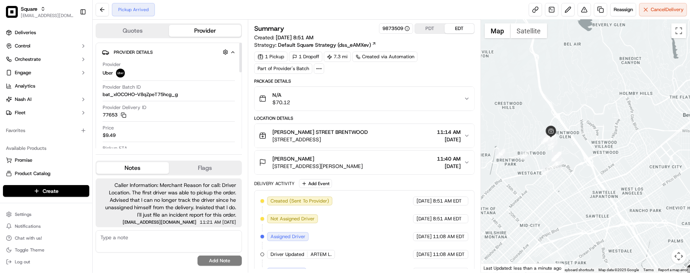
drag, startPoint x: 395, startPoint y: 76, endPoint x: 438, endPoint y: 59, distance: 46.5
click at [396, 76] on div "Summary 9873509 PDT EDT Created: 09/17/2025 8:51 AM Strategy: Default Square St…" at bounding box center [364, 197] width 220 height 349
click at [150, 160] on div "Quotes Provider Provider Details Hidden ( 1 ) Provider Uber Provider Batch ID b…" at bounding box center [170, 146] width 155 height 253
click at [445, 77] on div "Summary 9873509 PDT EDT Created: 09/17/2025 8:51 AM Strategy: Default Square St…" at bounding box center [364, 197] width 220 height 349
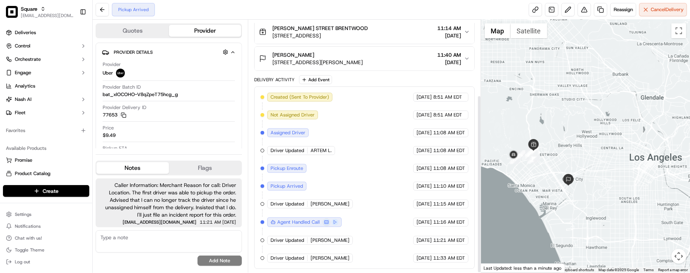
scroll to position [106, 0]
click at [413, 220] on div "09/17/2025 11:16 AM EDT" at bounding box center [440, 222] width 55 height 9
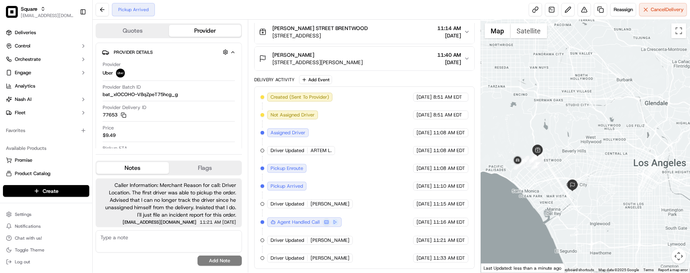
drag, startPoint x: 562, startPoint y: 166, endPoint x: 566, endPoint y: 172, distance: 7.5
click at [566, 172] on div at bounding box center [585, 146] width 209 height 253
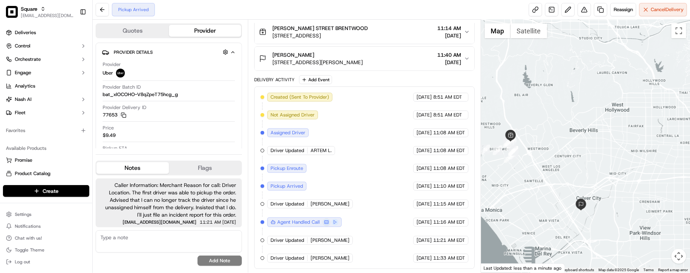
drag, startPoint x: 570, startPoint y: 170, endPoint x: 581, endPoint y: 175, distance: 12.0
click at [581, 175] on div at bounding box center [585, 146] width 209 height 253
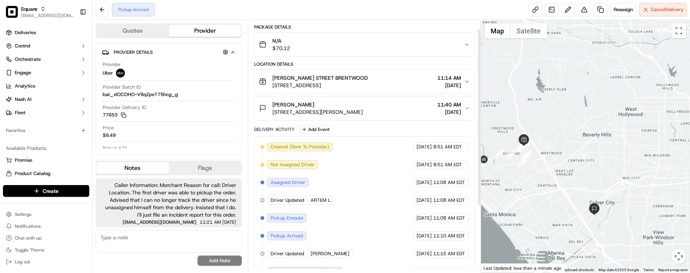
scroll to position [0, 0]
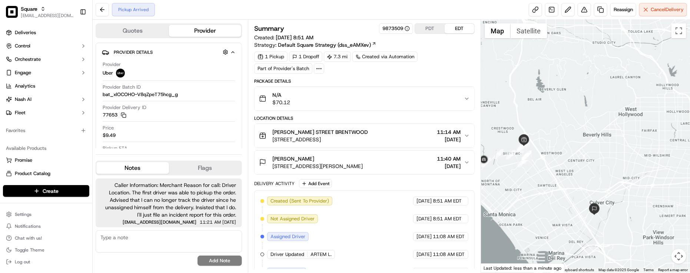
click at [130, 243] on textarea at bounding box center [169, 241] width 146 height 22
paste textarea "+1866 987 3750"
type textarea "("
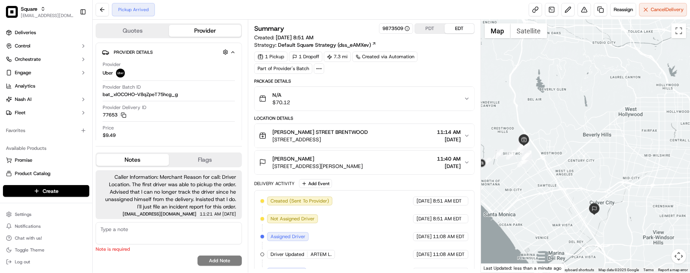
type textarea "O"
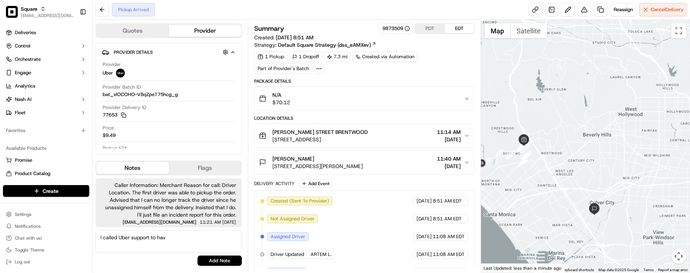
click at [218, 243] on textarea "I called Uber support to hav" at bounding box center [169, 241] width 146 height 22
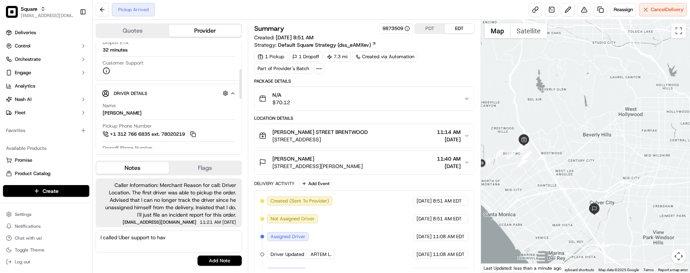
scroll to position [139, 0]
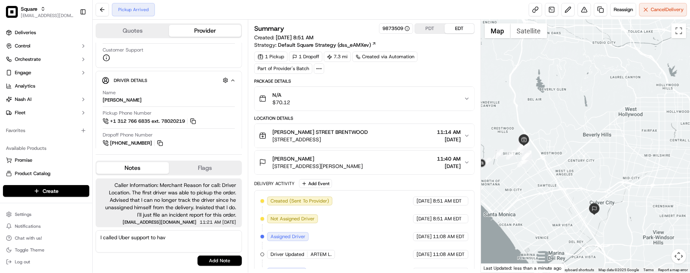
click at [195, 239] on textarea "I called Uber support to hav" at bounding box center [169, 241] width 146 height 22
click at [147, 170] on button "Notes" at bounding box center [132, 168] width 73 height 12
click at [165, 240] on textarea "I called Uber support" at bounding box center [169, 241] width 146 height 22
click at [162, 241] on textarea "I called Uber support" at bounding box center [169, 241] width 146 height 22
click at [188, 239] on textarea "I called Uber support" at bounding box center [169, 241] width 146 height 22
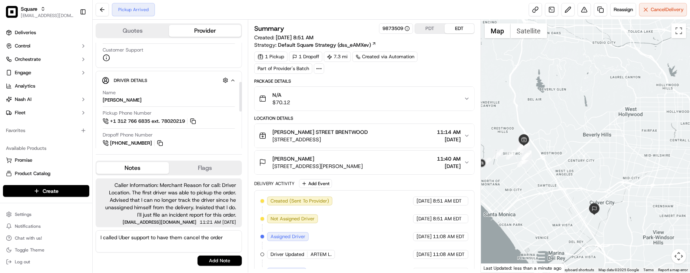
type textarea "I called Uber support to have them cancel the order"
drag, startPoint x: 376, startPoint y: 256, endPoint x: 376, endPoint y: 245, distance: 11.5
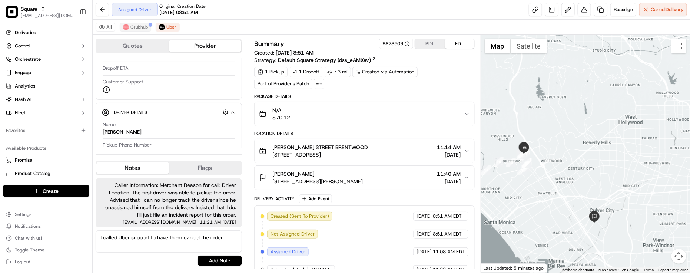
drag, startPoint x: 142, startPoint y: 21, endPoint x: 139, endPoint y: 28, distance: 7.6
click at [141, 21] on div "All Grubhub Uber" at bounding box center [391, 27] width 597 height 15
click at [139, 28] on span "Grubhub" at bounding box center [138, 27] width 17 height 6
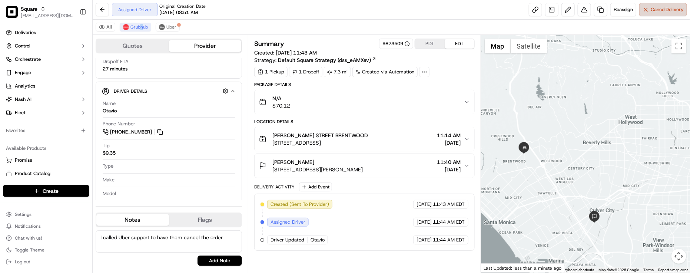
click at [655, 14] on button "Cancel Delivery" at bounding box center [663, 9] width 48 height 13
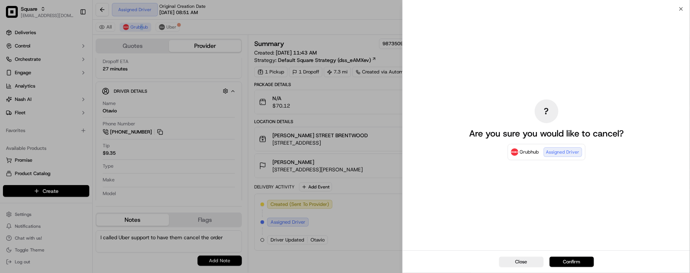
click at [574, 259] on button "Confirm" at bounding box center [572, 261] width 44 height 10
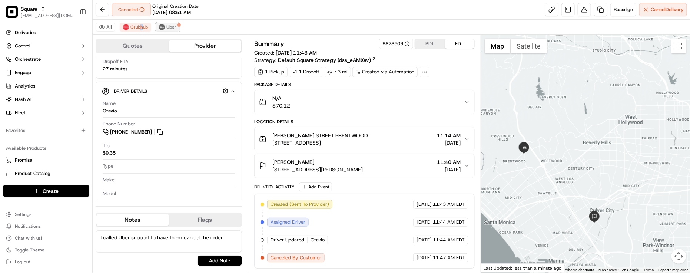
click at [175, 28] on span "Uber" at bounding box center [171, 27] width 10 height 6
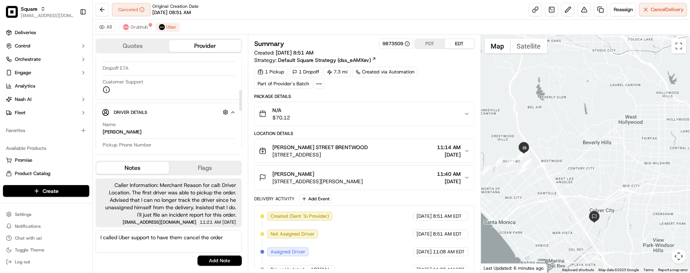
click at [228, 227] on div "Caller Information: Merchant Reason for call: Driver Location. The first driver…" at bounding box center [169, 202] width 146 height 49
click at [232, 243] on textarea "I called Uber support to have them cancel the order" at bounding box center [169, 241] width 146 height 22
click at [221, 264] on button "Add Note" at bounding box center [220, 260] width 44 height 10
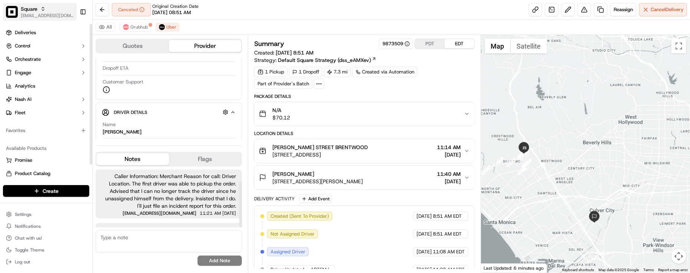
scroll to position [15, 0]
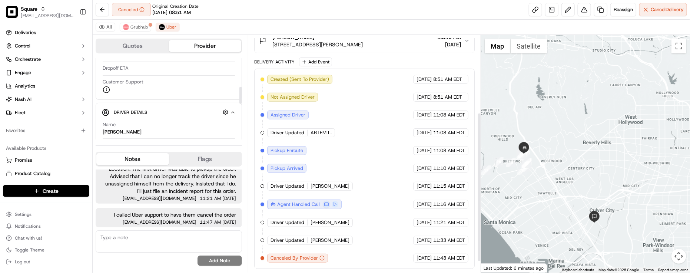
scroll to position [140, 0]
click at [384, 183] on div "Created (Sent To Provider) Uber 09/17/2025 8:51 AM EDT Not Assigned Driver Uber…" at bounding box center [365, 169] width 208 height 188
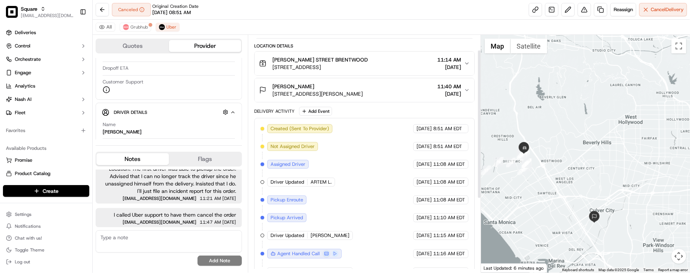
scroll to position [0, 0]
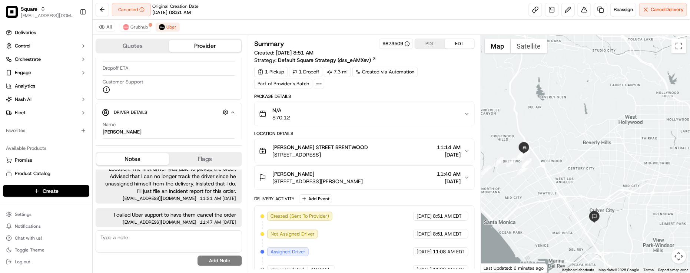
click at [581, 10] on button at bounding box center [584, 9] width 13 height 13
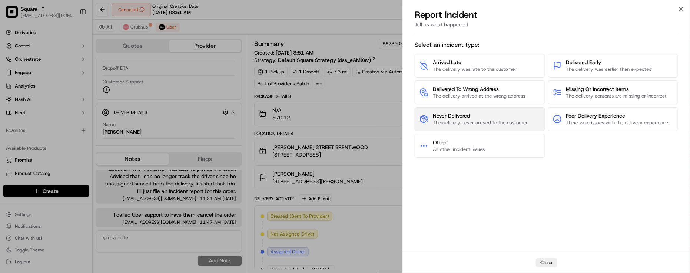
click at [486, 114] on span "Never Delivered" at bounding box center [480, 115] width 95 height 7
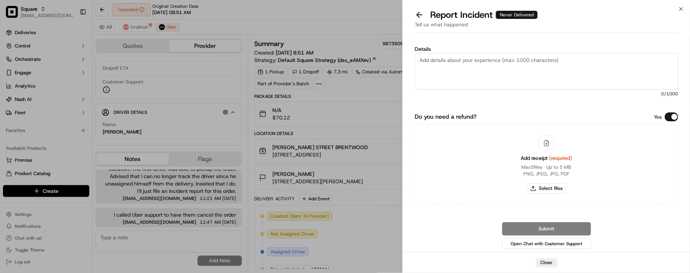
click at [663, 113] on div "Yes" at bounding box center [666, 116] width 24 height 9
click at [670, 121] on button "Do you need a refund?" at bounding box center [671, 116] width 13 height 9
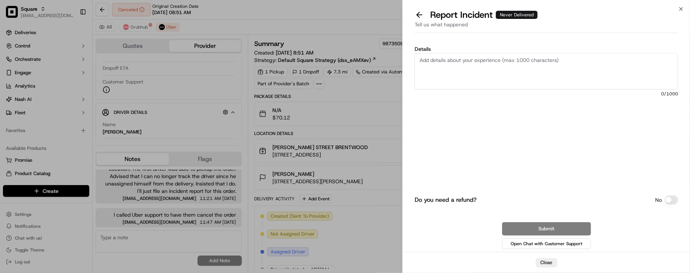
click at [586, 58] on textarea "Details" at bounding box center [546, 71] width 263 height 36
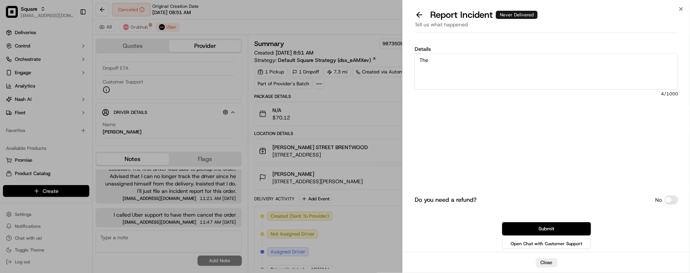
click at [474, 72] on textarea "The" at bounding box center [546, 71] width 263 height 36
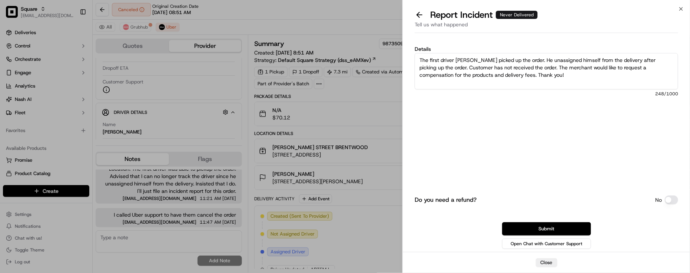
type textarea "The first driver Artem L. picked up the order. He unassigned himself from the d…"
click at [569, 221] on div "Do you need a refund? No Submit Open Chat with Customer Support" at bounding box center [546, 192] width 263 height 115
click at [562, 222] on div "Do you need a refund? No Submit Open Chat with Customer Support" at bounding box center [546, 192] width 263 height 115
click at [561, 223] on button "Submit" at bounding box center [546, 228] width 89 height 13
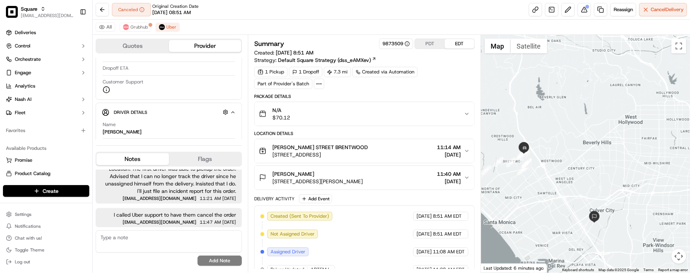
click at [167, 13] on span "09/17/2025 08:51 AM" at bounding box center [171, 12] width 39 height 7
click at [275, 21] on div "All Grubhub Uber" at bounding box center [391, 27] width 597 height 15
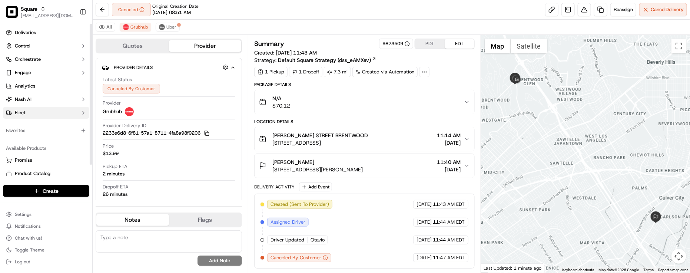
drag, startPoint x: 52, startPoint y: 134, endPoint x: 59, endPoint y: 116, distance: 19.5
click at [52, 134] on div "Favorites" at bounding box center [46, 131] width 86 height 12
